Goal: Check status: Check status

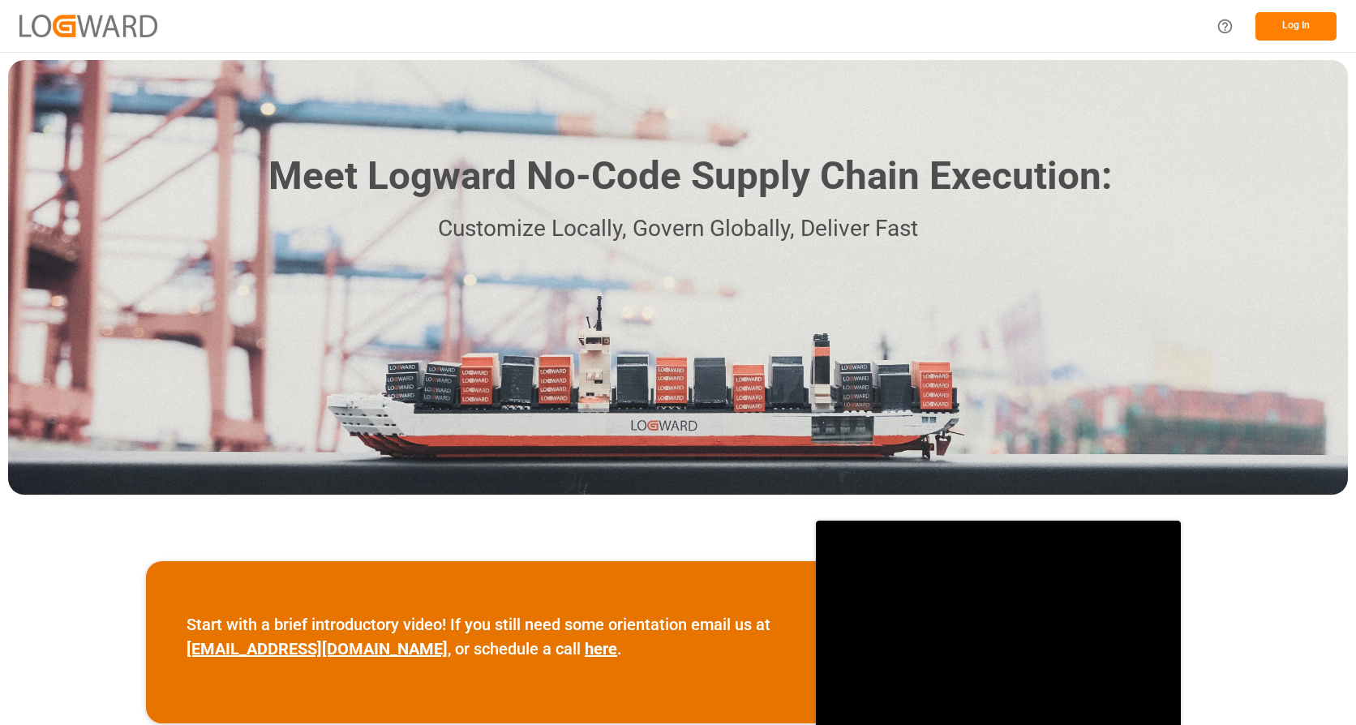
click at [1304, 32] on button "Log In" at bounding box center [1295, 26] width 81 height 28
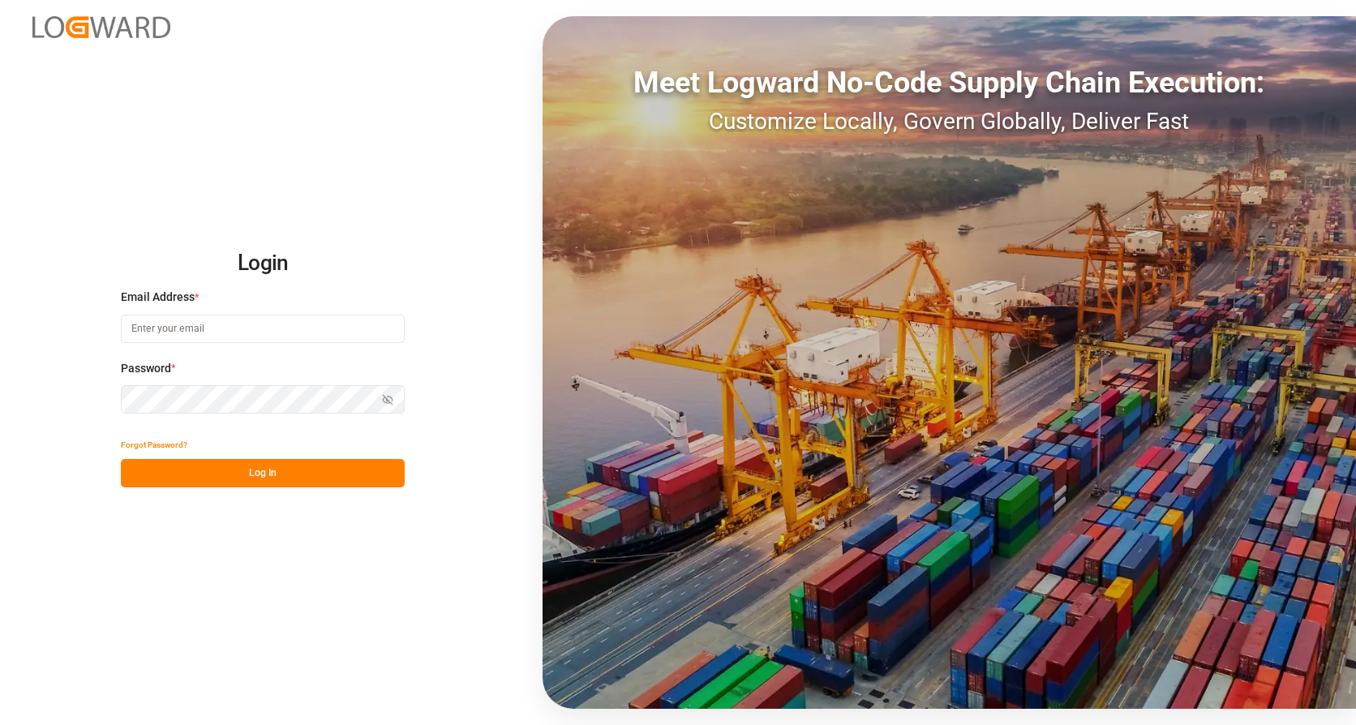
type input "[EMAIL_ADDRESS][DOMAIN_NAME]"
click at [265, 476] on button "Log In" at bounding box center [263, 473] width 284 height 28
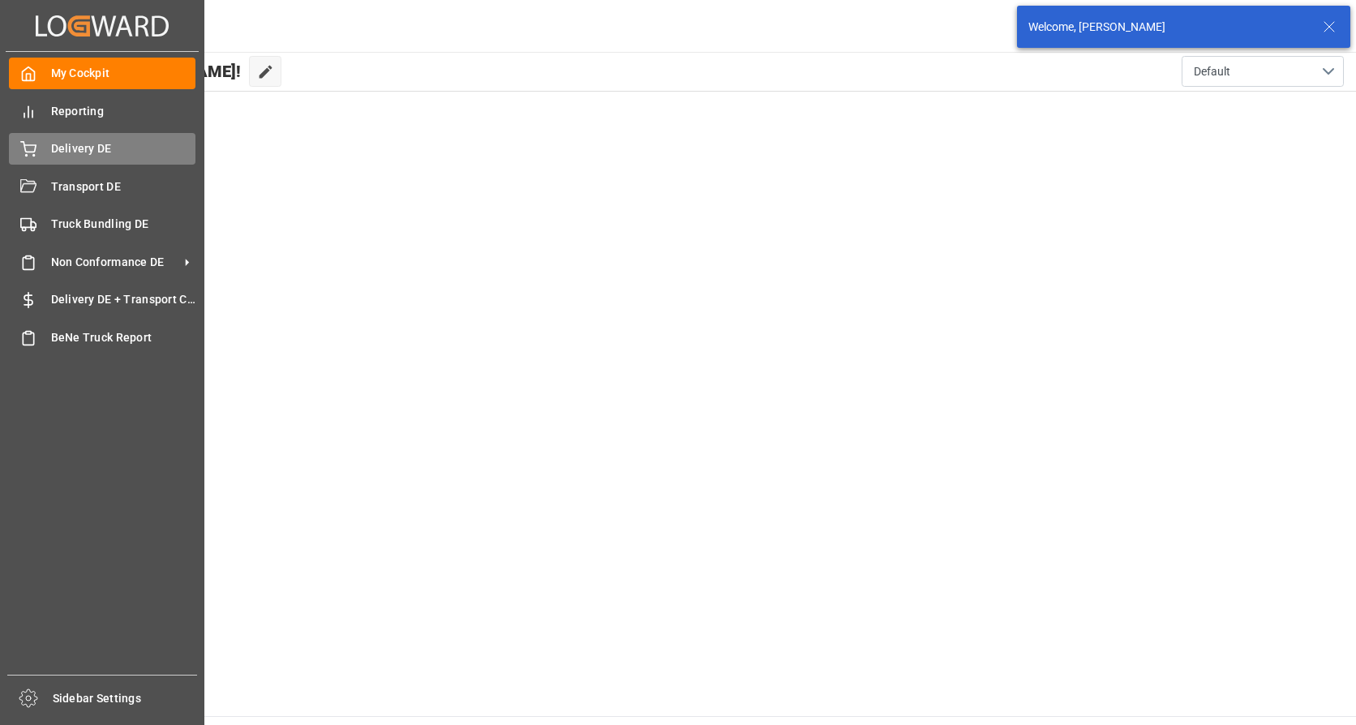
click at [52, 150] on span "Delivery DE" at bounding box center [123, 148] width 145 height 17
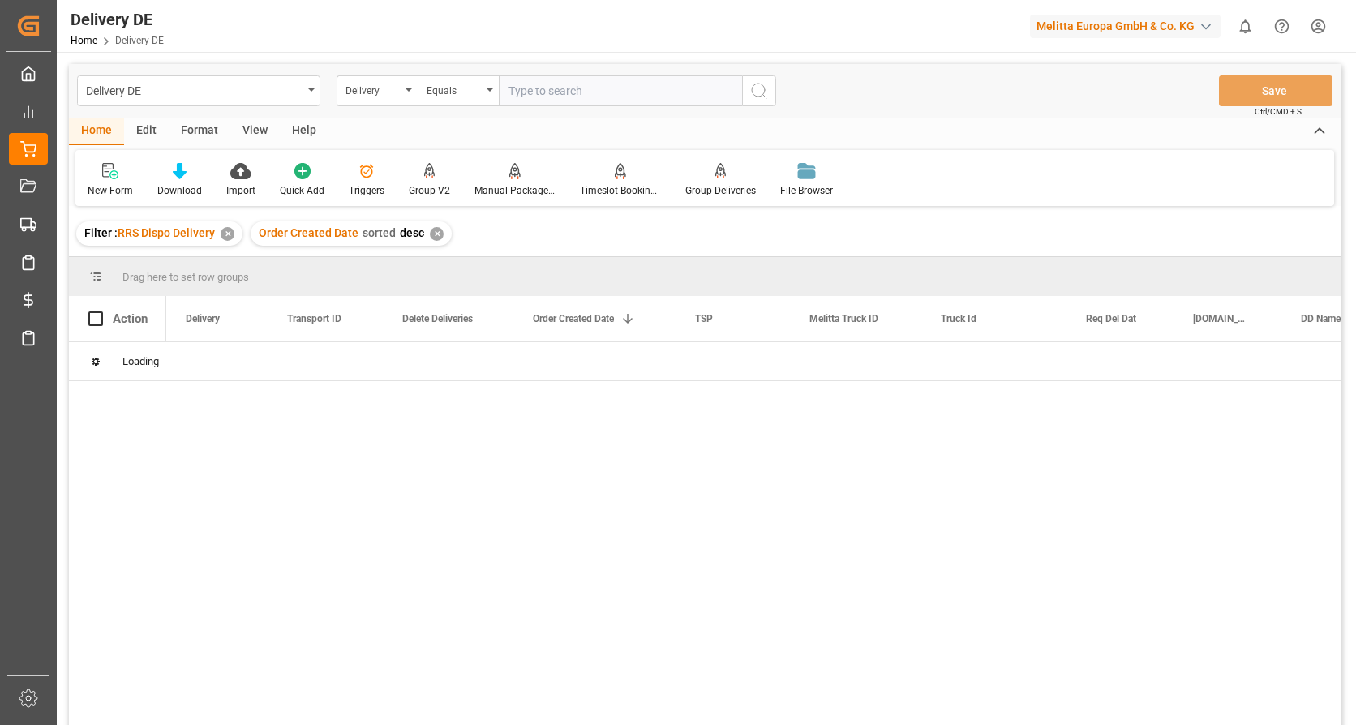
click at [410, 90] on icon "open menu" at bounding box center [409, 89] width 6 height 3
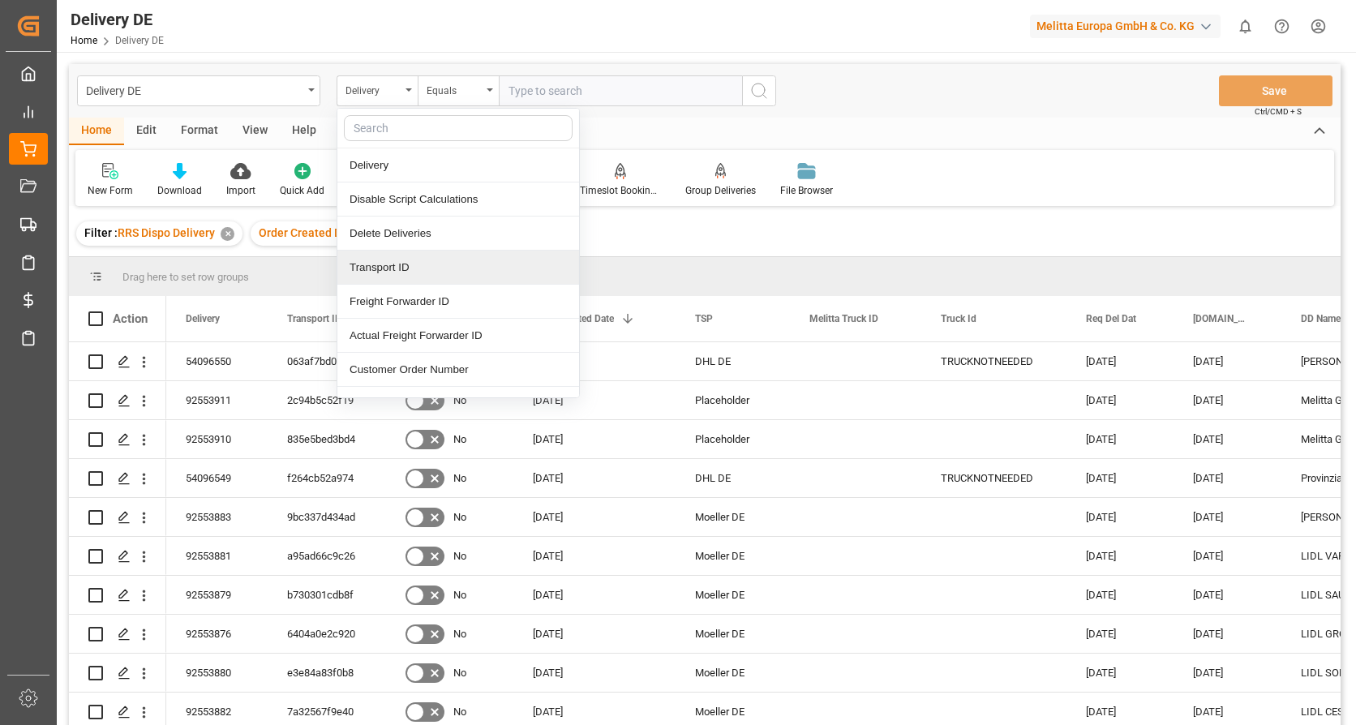
click at [376, 272] on div "Transport ID" at bounding box center [458, 268] width 242 height 34
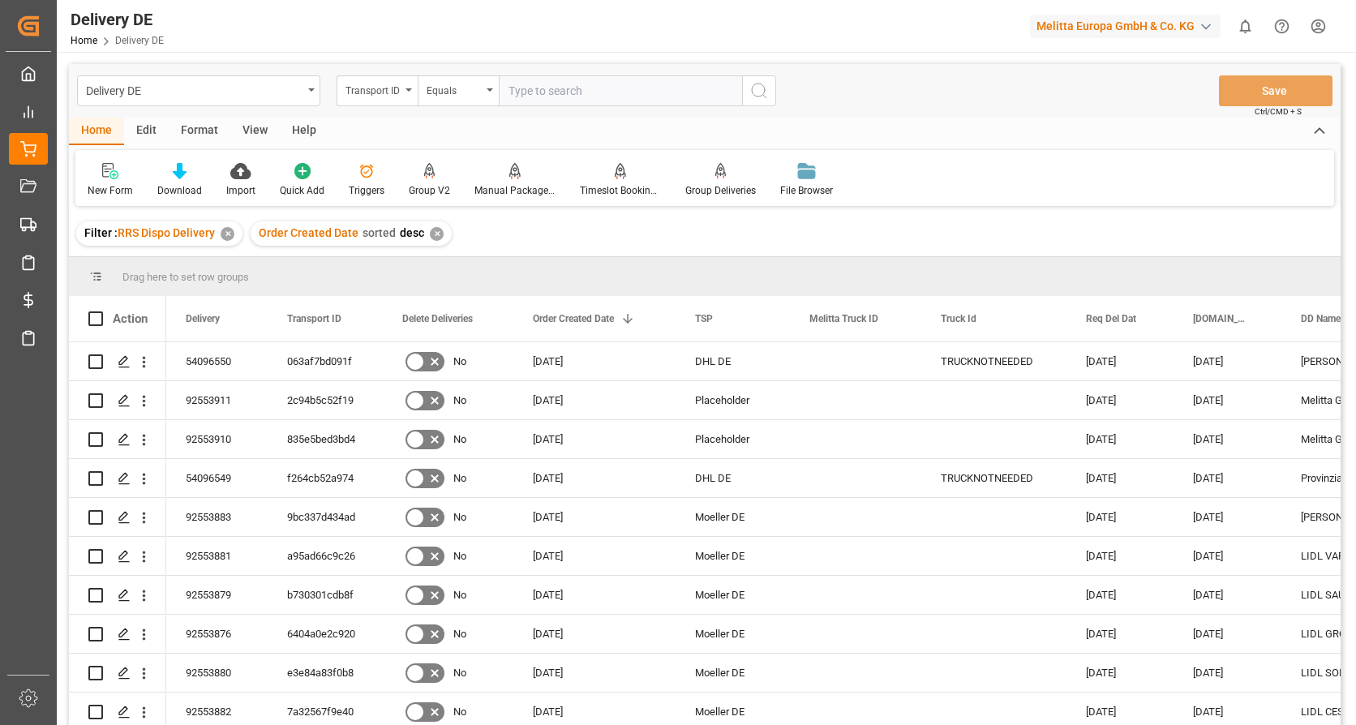
click at [523, 87] on input "text" at bounding box center [620, 90] width 243 height 31
click at [555, 96] on input "text" at bounding box center [620, 90] width 243 height 31
paste input "ffd3900b5c0a"
type input "ffd3900b5c0a"
click at [759, 91] on icon "search button" at bounding box center [758, 90] width 19 height 19
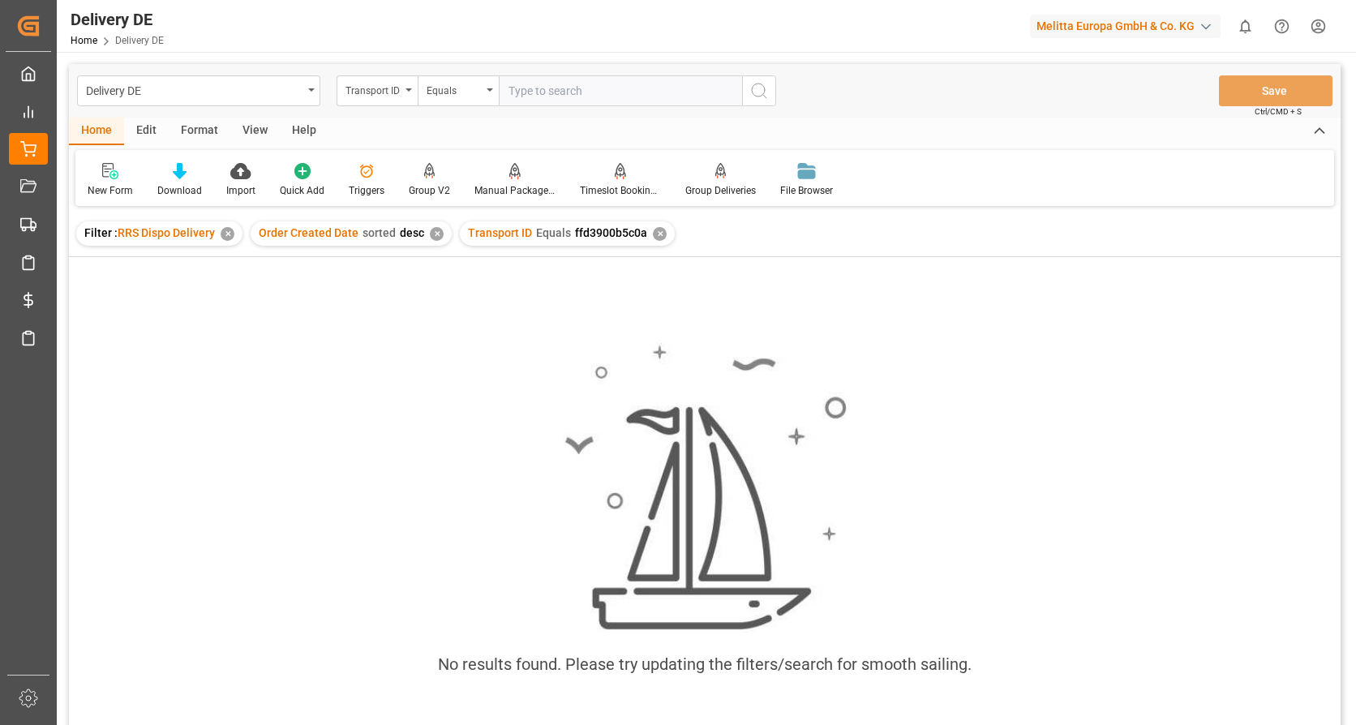
click at [657, 234] on div "✕" at bounding box center [660, 234] width 14 height 14
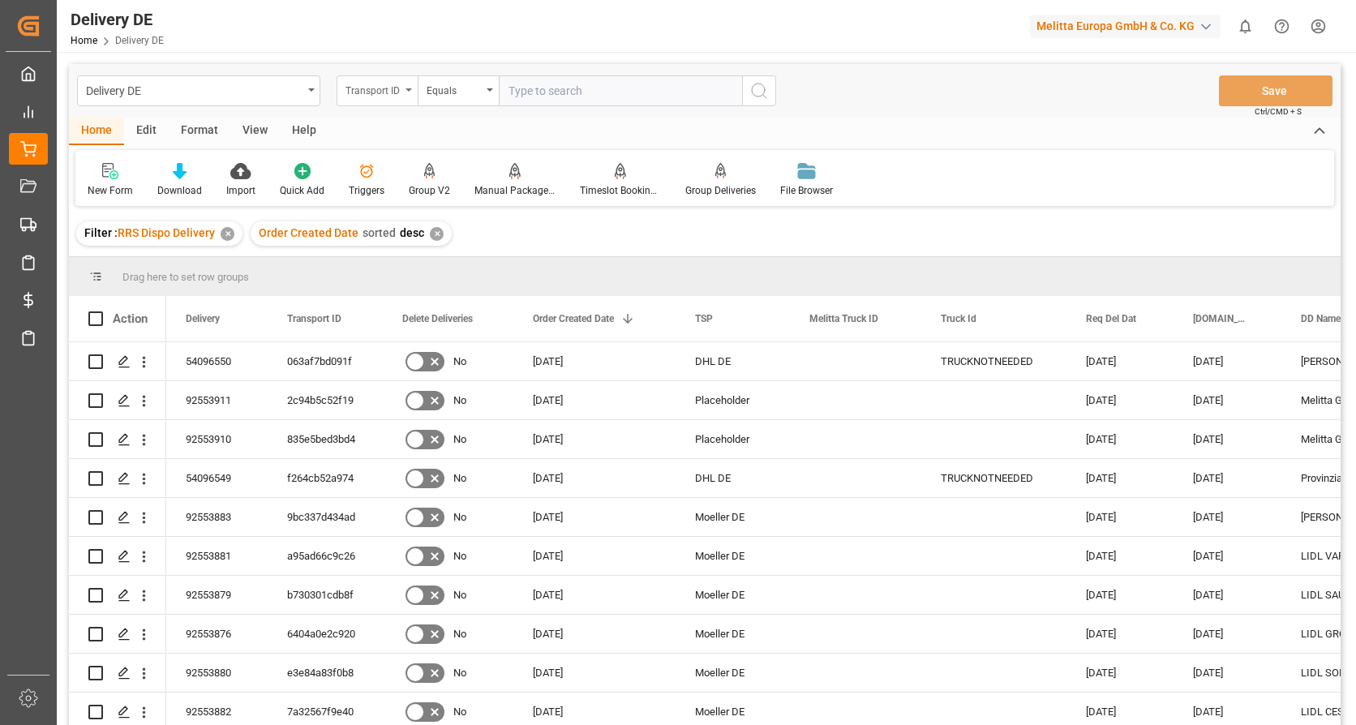
click at [409, 88] on div "Transport ID" at bounding box center [377, 90] width 81 height 31
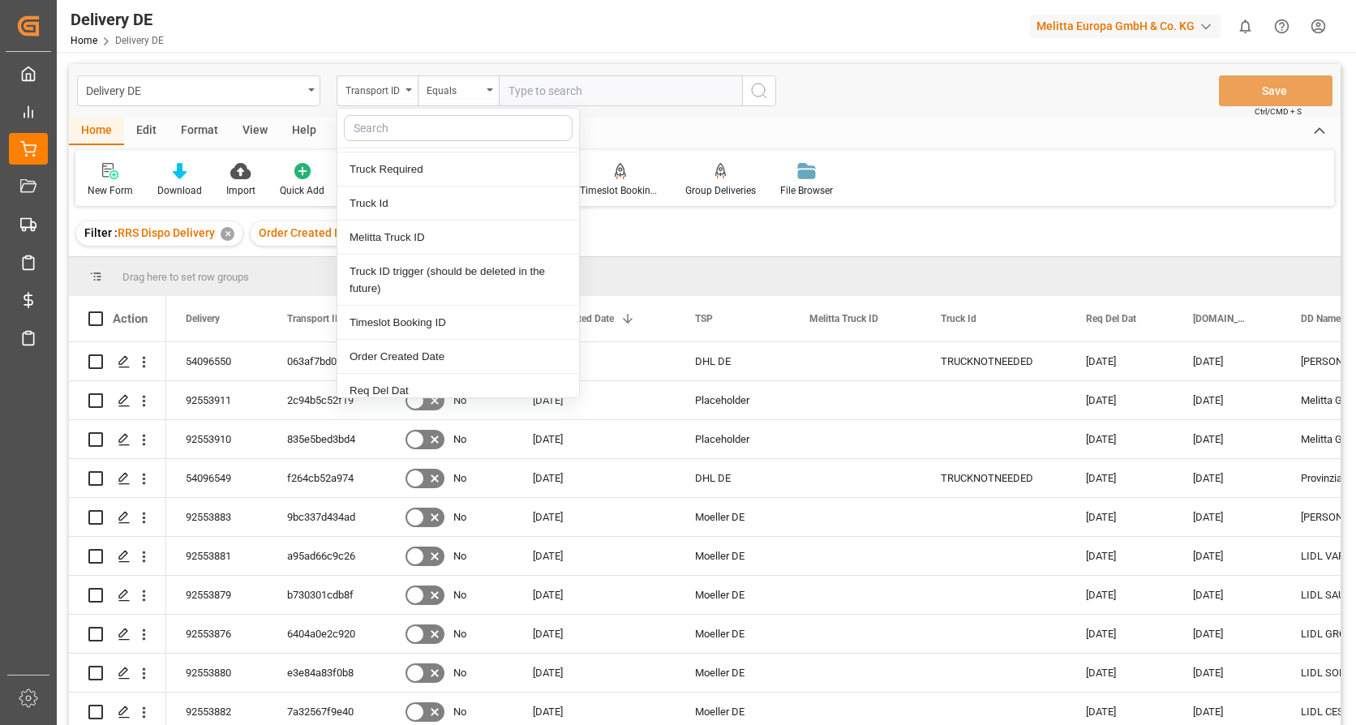
scroll to position [243, 0]
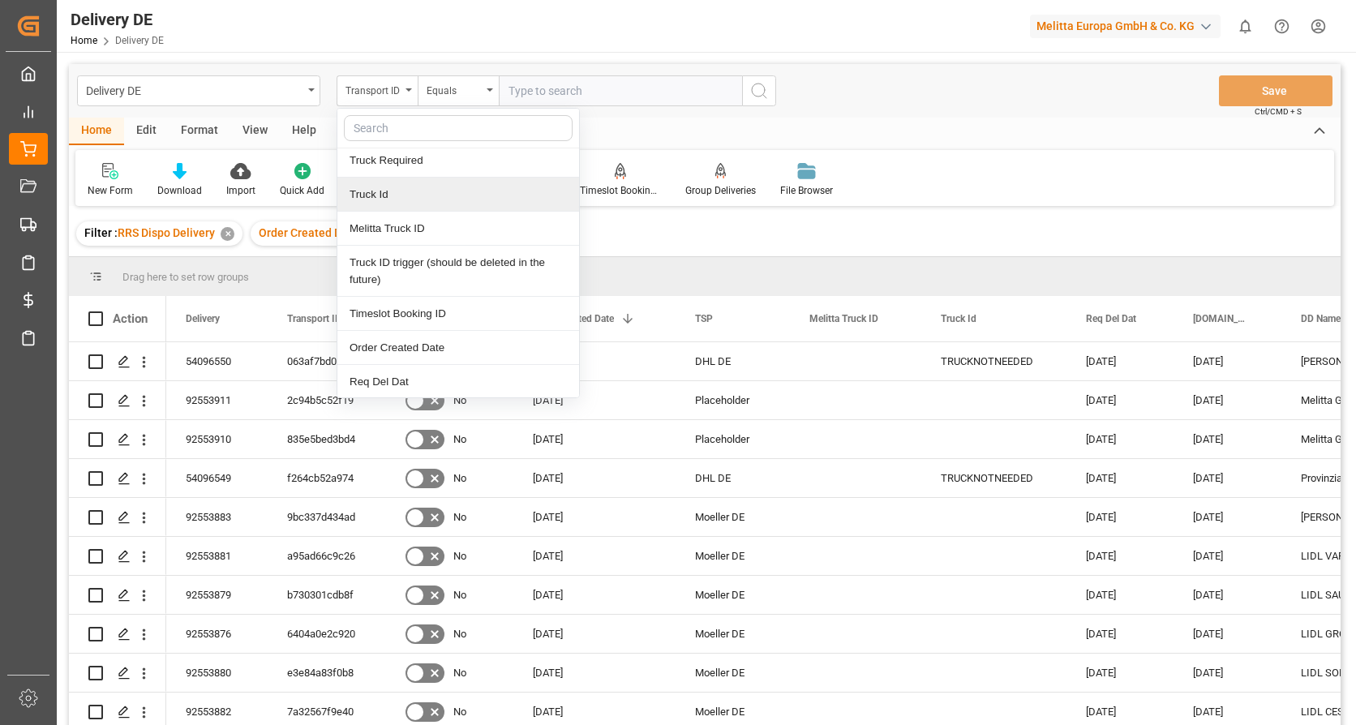
click at [404, 199] on div "Truck Id" at bounding box center [458, 195] width 242 height 34
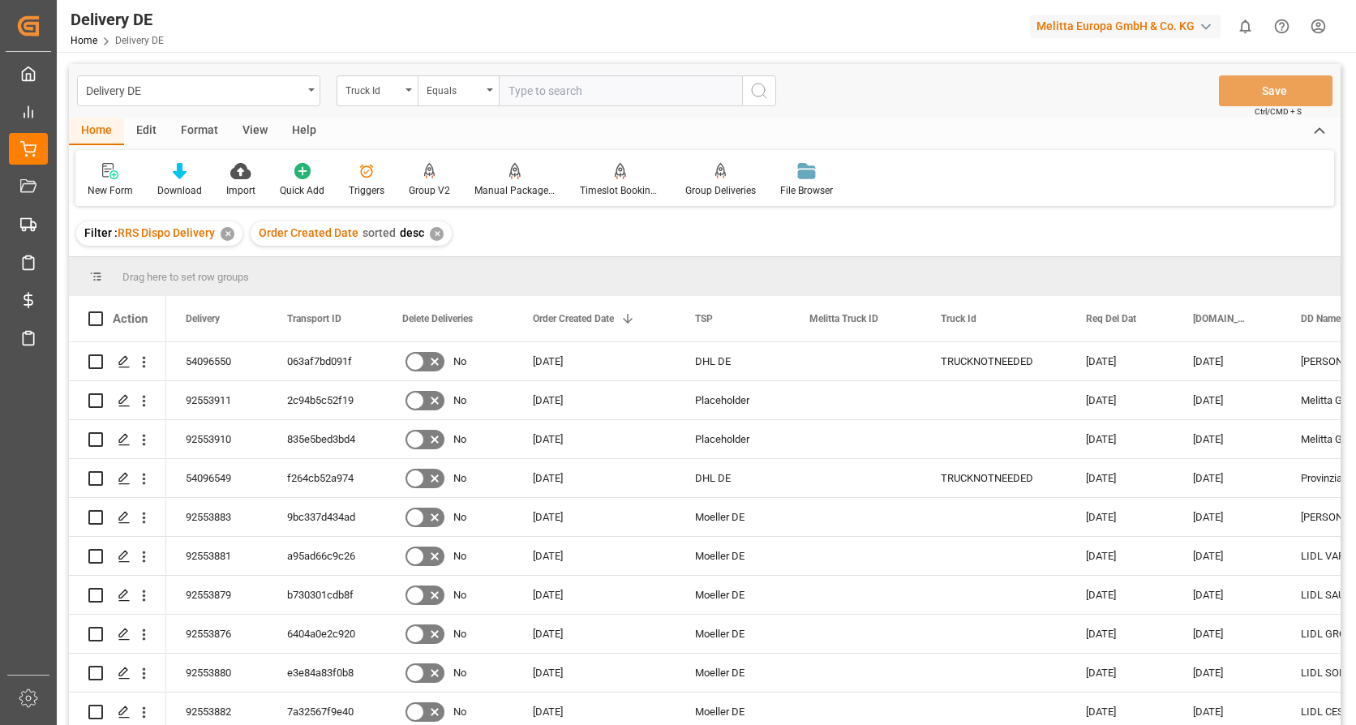
click at [562, 92] on input "text" at bounding box center [620, 90] width 243 height 31
click at [522, 85] on input "text" at bounding box center [620, 90] width 243 height 31
paste input "ffd3900b5c0a"
type input "ffd3900b5c0a"
click at [765, 90] on circle "search button" at bounding box center [758, 90] width 13 height 13
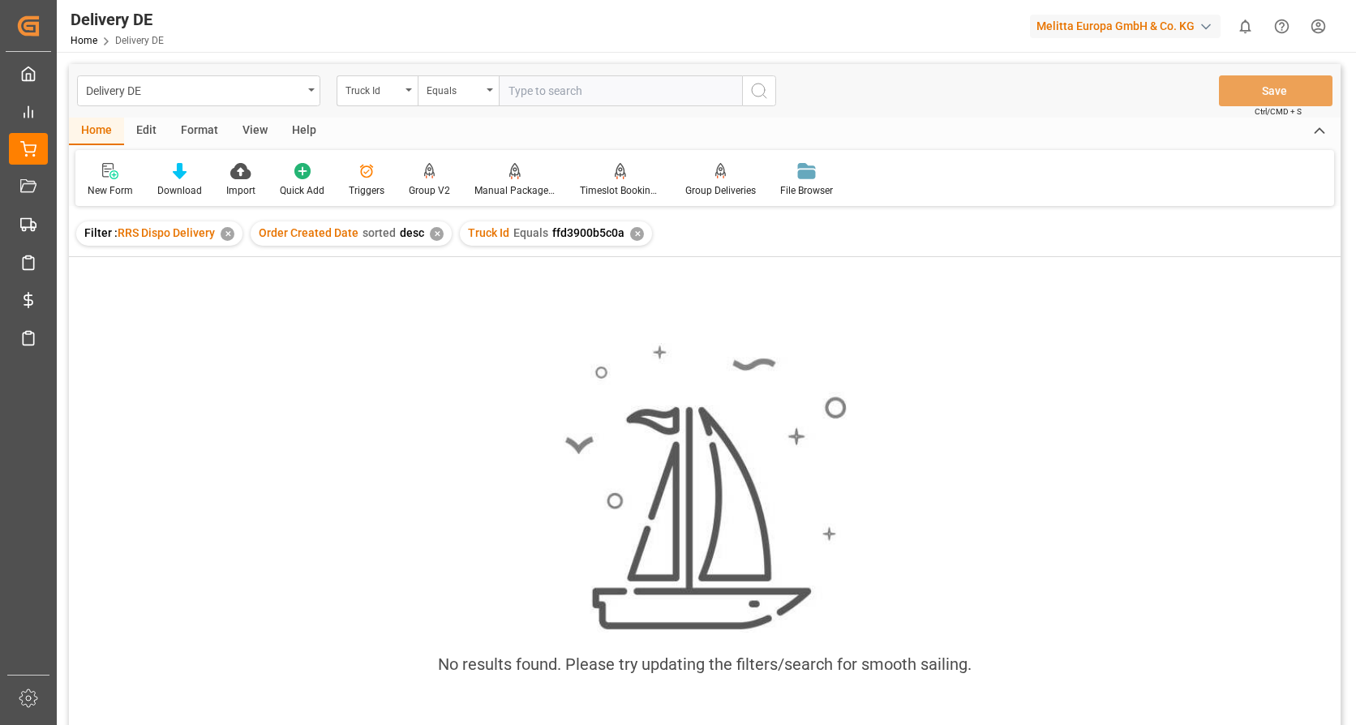
click at [631, 234] on div "✕" at bounding box center [637, 234] width 14 height 14
